Goal: Information Seeking & Learning: Learn about a topic

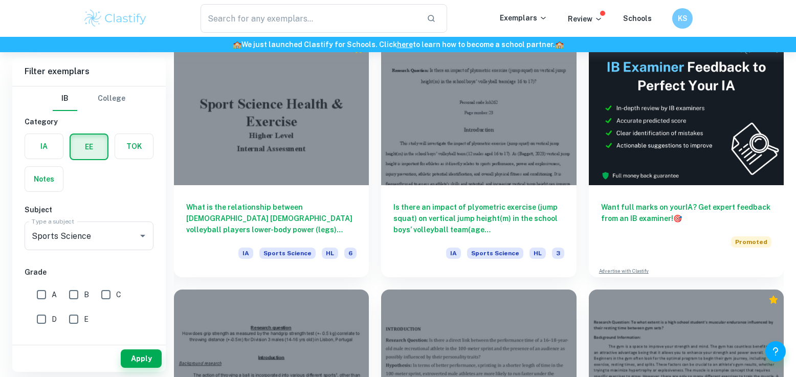
scroll to position [256, 0]
click at [131, 360] on button "Apply" at bounding box center [141, 358] width 41 height 18
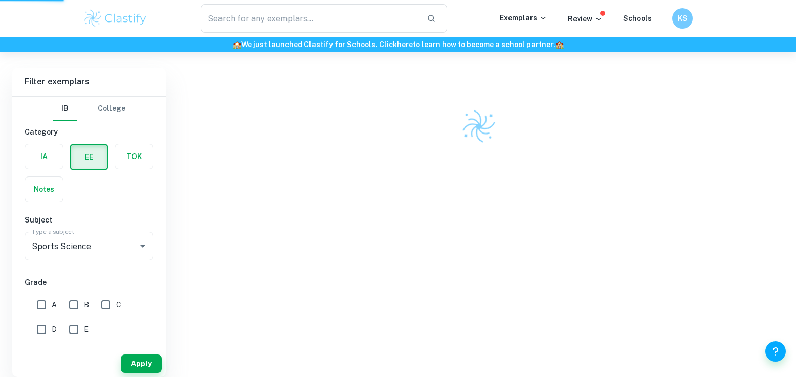
scroll to position [217, 0]
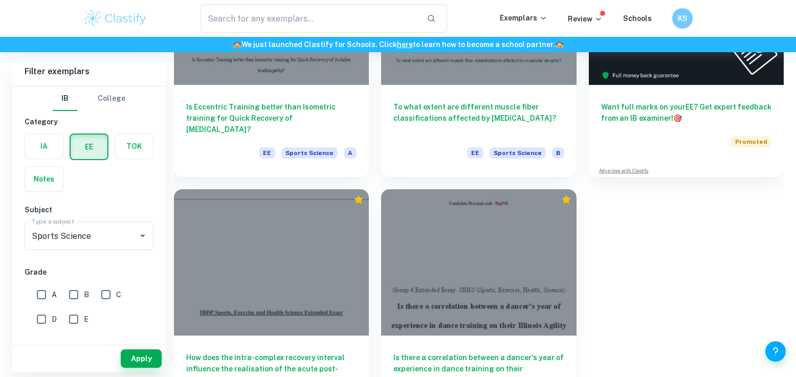
scroll to position [191, 0]
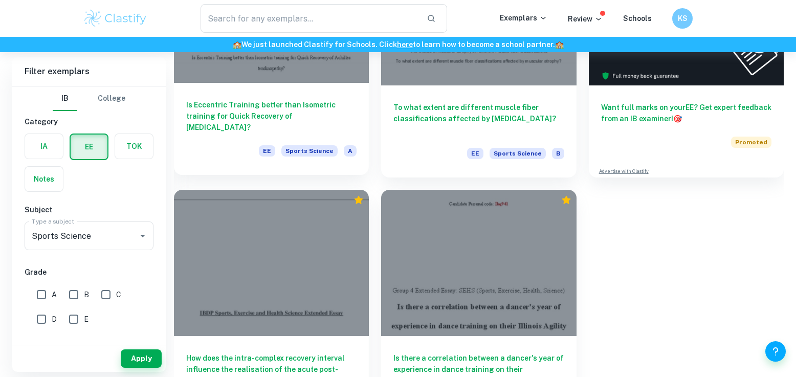
drag, startPoint x: 221, startPoint y: 114, endPoint x: 200, endPoint y: 108, distance: 21.7
click at [200, 108] on h6 "Is Eccentric Training better than Isometric training for Quick Recovery of Achi…" at bounding box center [271, 116] width 170 height 34
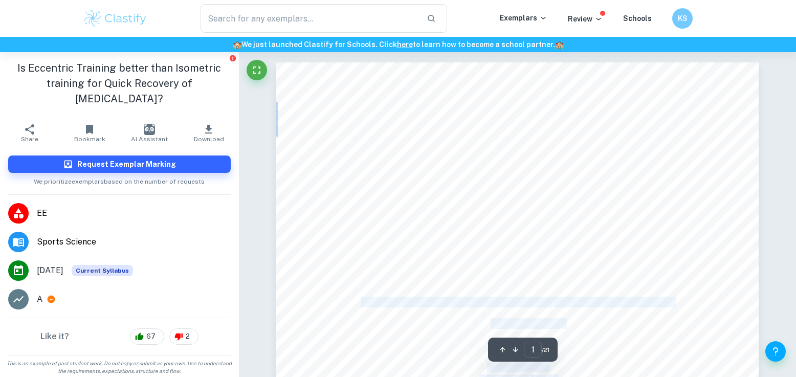
drag, startPoint x: 361, startPoint y: 303, endPoint x: 546, endPoint y: 317, distance: 185.7
click at [546, 317] on div "1 Extended Essay: SEHS Group 4 A comparison between Eccentric Training and Isom…" at bounding box center [517, 374] width 483 height 624
click at [546, 318] on div "1 Extended Essay: SEHS Group 4 A comparison between Eccentric Training and Isom…" at bounding box center [517, 374] width 483 height 624
drag, startPoint x: 549, startPoint y: 324, endPoint x: 363, endPoint y: 302, distance: 187.4
click at [363, 302] on div "1 Extended Essay: SEHS Group 4 A comparison between Eccentric Training and Isom…" at bounding box center [517, 374] width 483 height 624
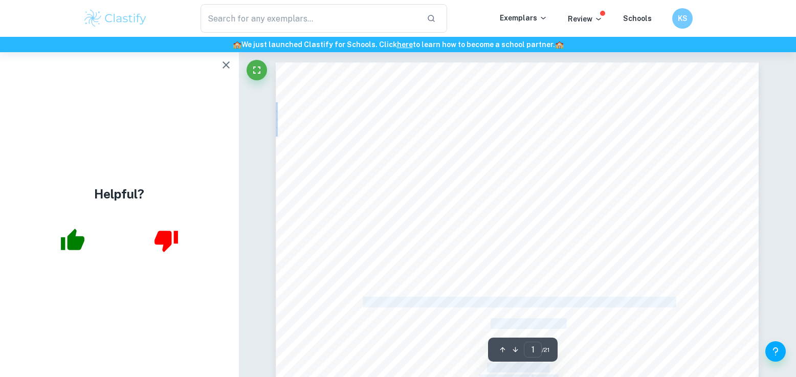
click at [579, 301] on span "Is Eccentric Training better than Isometric training for Quick Recovery of Achi…" at bounding box center [517, 303] width 313 height 10
drag, startPoint x: 543, startPoint y: 324, endPoint x: 362, endPoint y: 300, distance: 183.2
click at [362, 300] on div "1 Extended Essay: SEHS Group 4 A comparison between Eccentric Training and Isom…" at bounding box center [517, 374] width 483 height 624
copy div "Is Eccentric Training better than Isometric training for Quick Recovery of Achi…"
